Goal: Information Seeking & Learning: Compare options

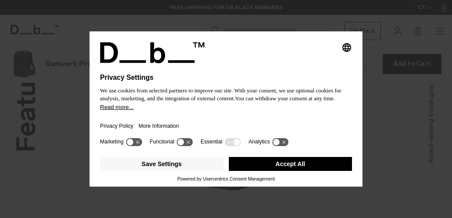
scroll to position [1091, 0]
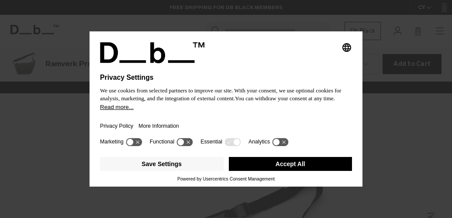
scroll to position [1091, 0]
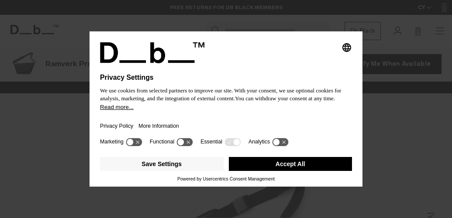
scroll to position [1091, 0]
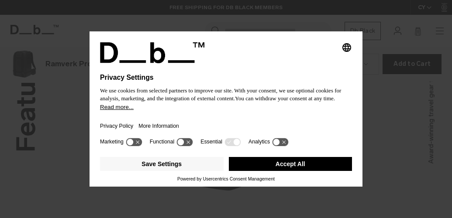
scroll to position [1091, 0]
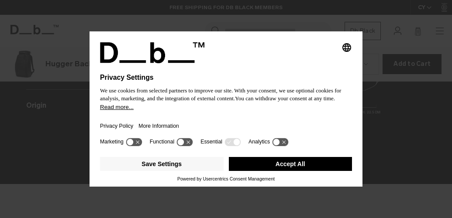
scroll to position [1091, 0]
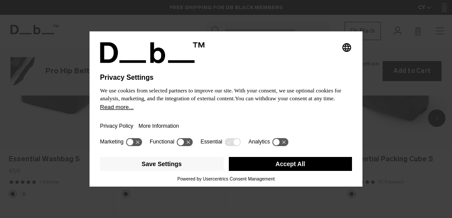
scroll to position [1091, 0]
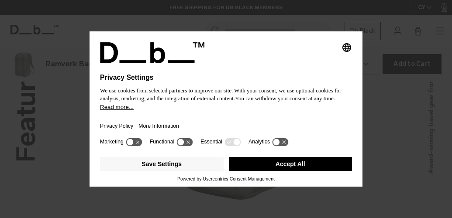
scroll to position [1091, 0]
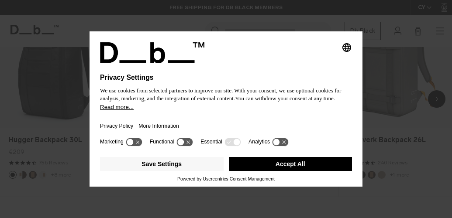
scroll to position [654, 0]
